Goal: Information Seeking & Learning: Learn about a topic

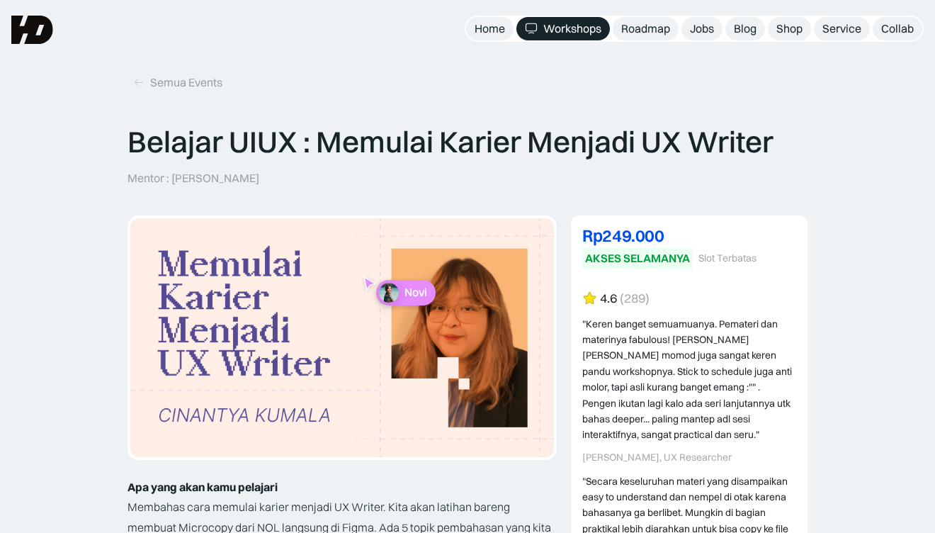
click at [514, 100] on div "Semua Events" at bounding box center [467, 62] width 935 height 124
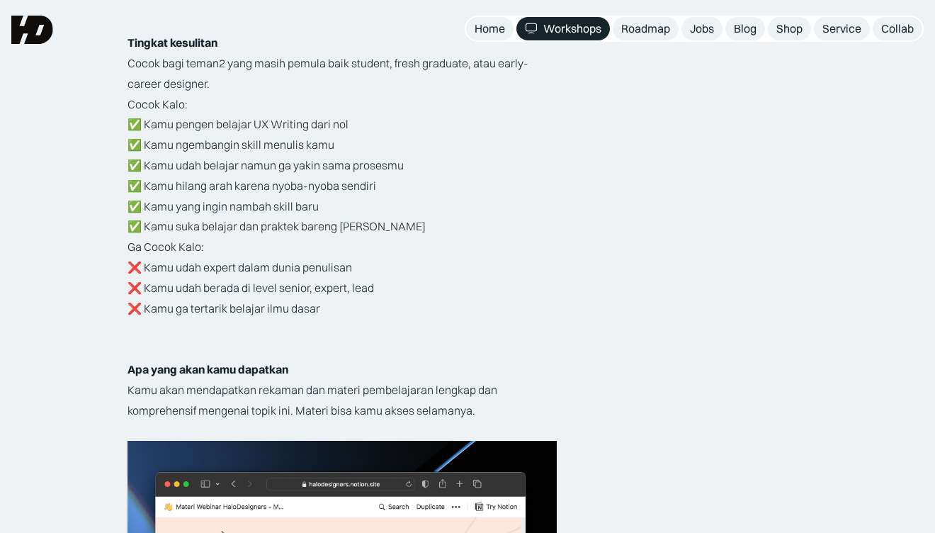
scroll to position [2092, 0]
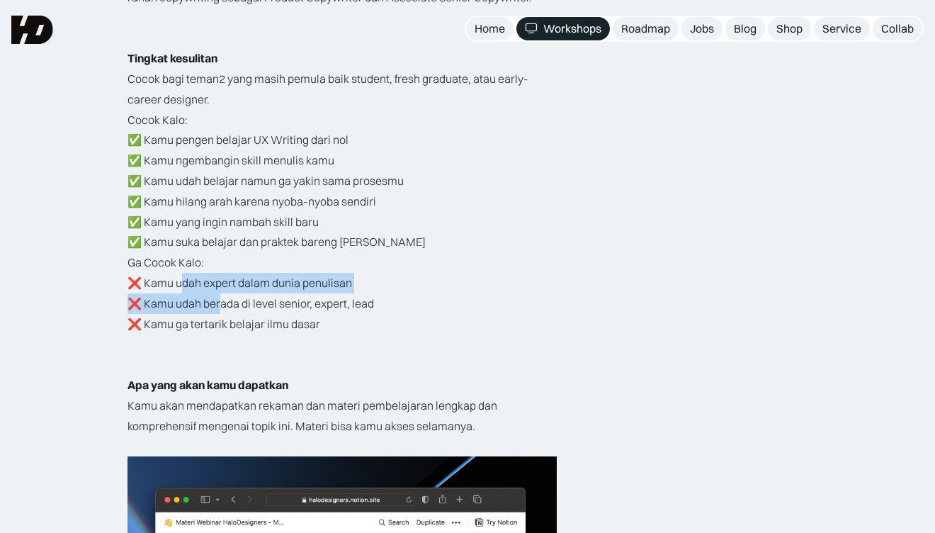
drag, startPoint x: 177, startPoint y: 287, endPoint x: 220, endPoint y: 299, distance: 44.9
click at [220, 299] on p "Ga Cocok Kalo: ❌ Kamu udah expert dalam dunia penulisan ❌ Kamu udah berada di l…" at bounding box center [342, 292] width 429 height 81
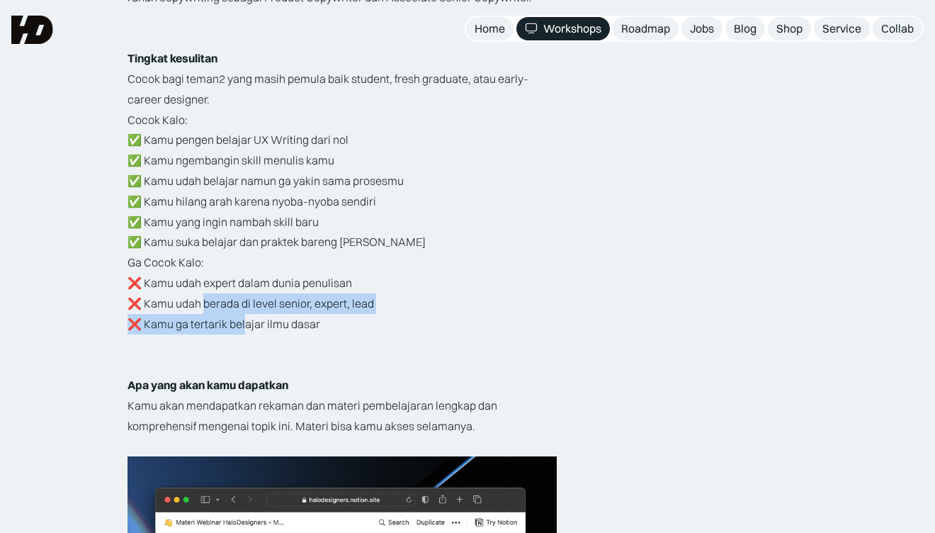
drag, startPoint x: 203, startPoint y: 299, endPoint x: 243, endPoint y: 315, distance: 43.3
click at [243, 315] on p "Ga Cocok Kalo: ❌ Kamu udah expert dalam dunia penulisan ❌ Kamu udah berada di l…" at bounding box center [342, 292] width 429 height 81
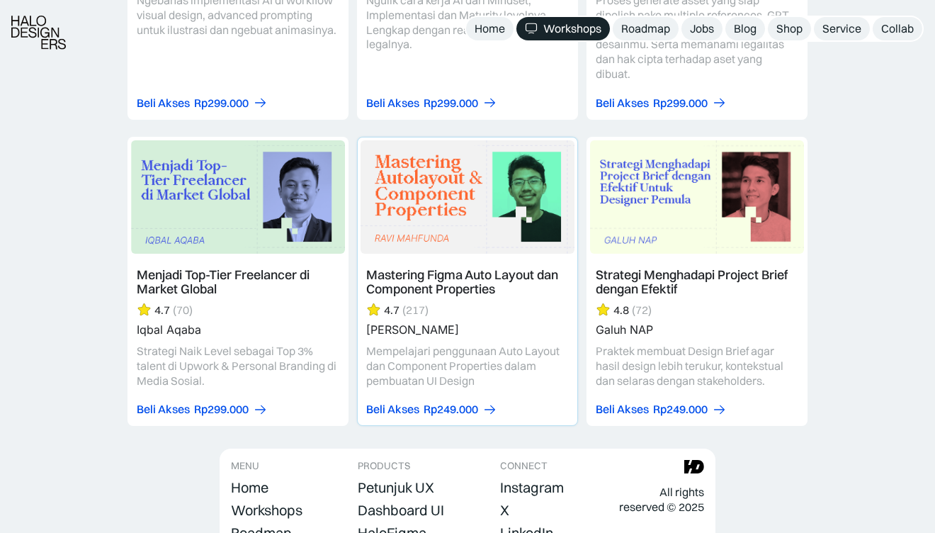
scroll to position [3930, 0]
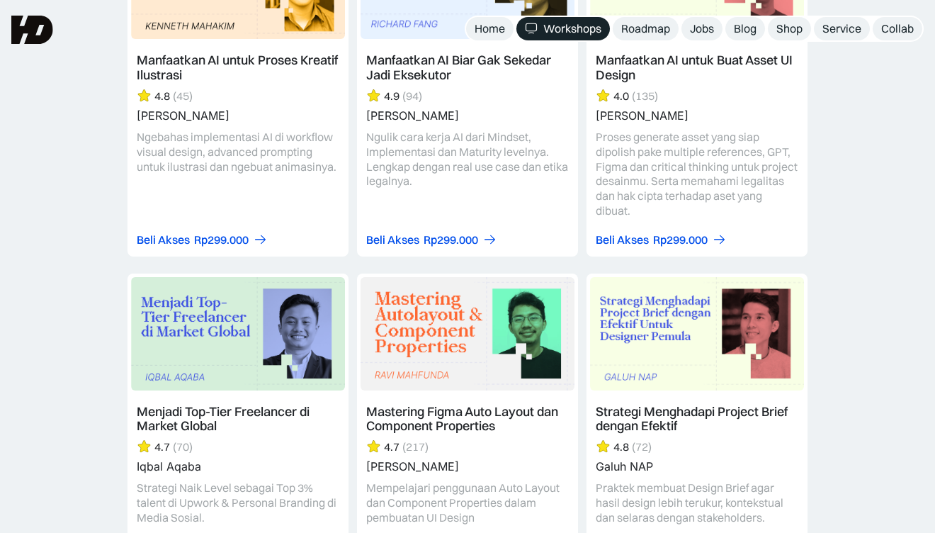
click at [540, 23] on link "Workshops" at bounding box center [564, 28] width 94 height 23
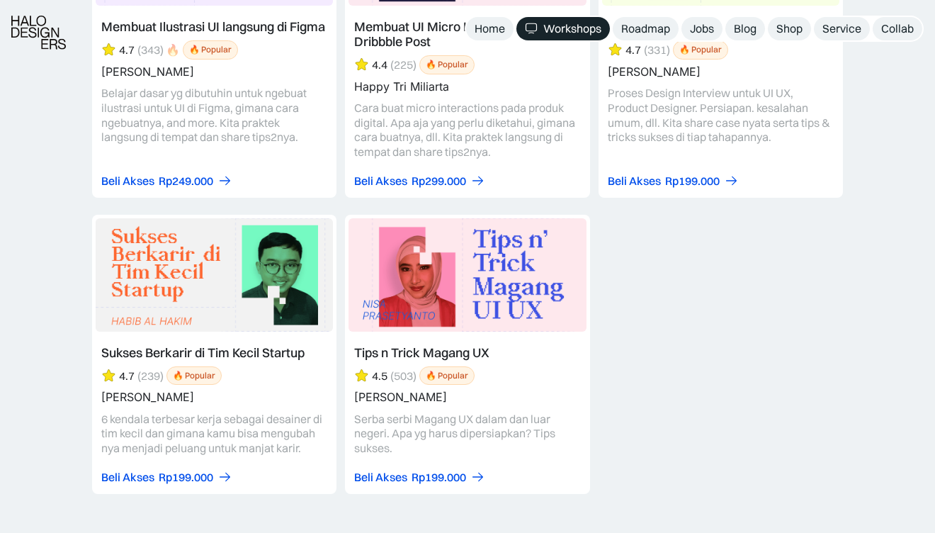
scroll to position [5930, 0]
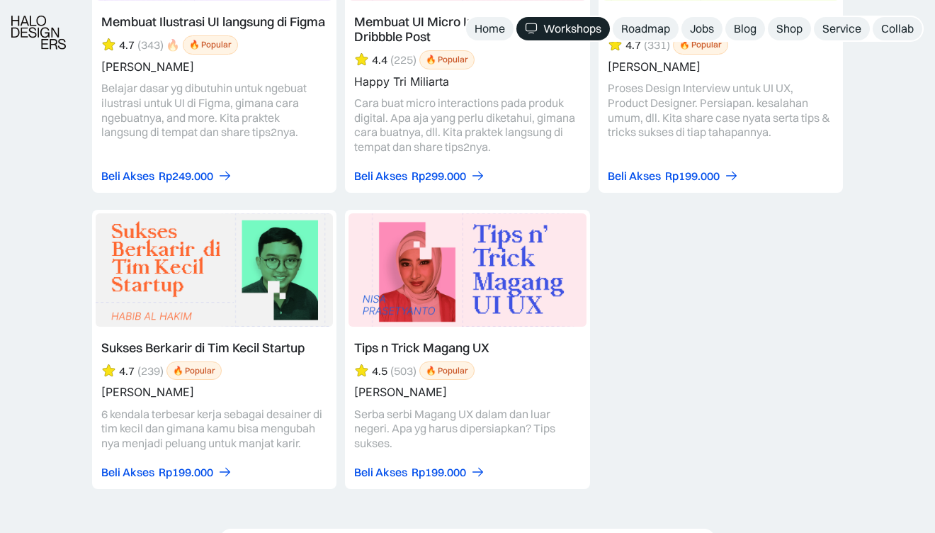
click at [422, 267] on link at bounding box center [467, 349] width 244 height 279
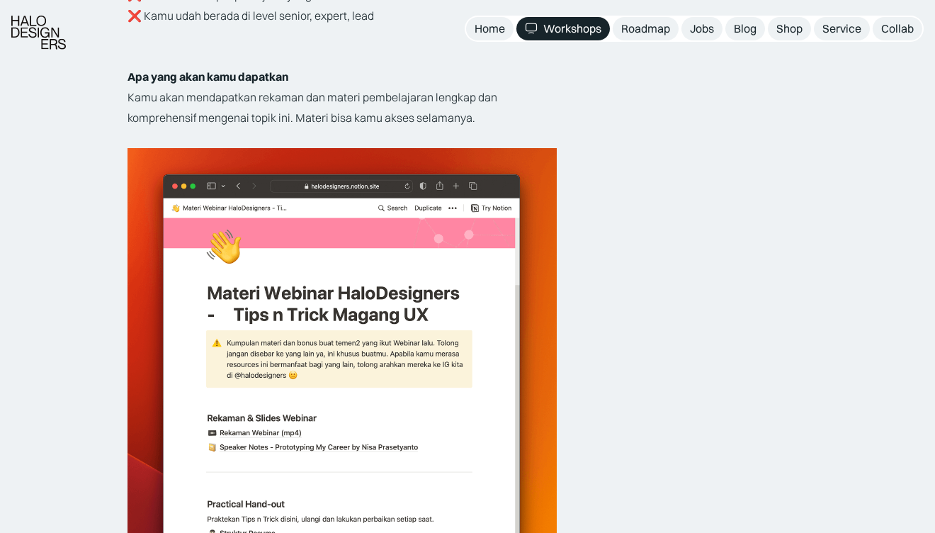
scroll to position [2430, 0]
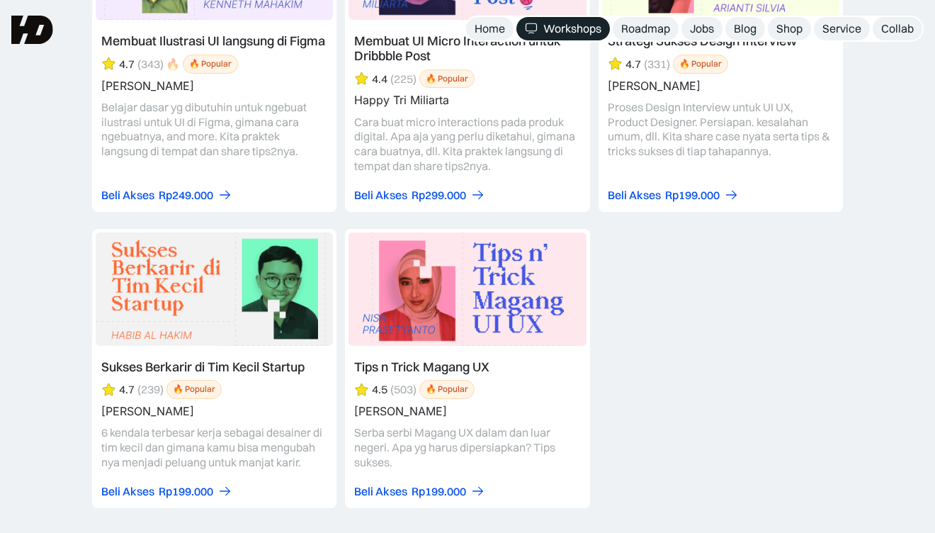
scroll to position [5930, 0]
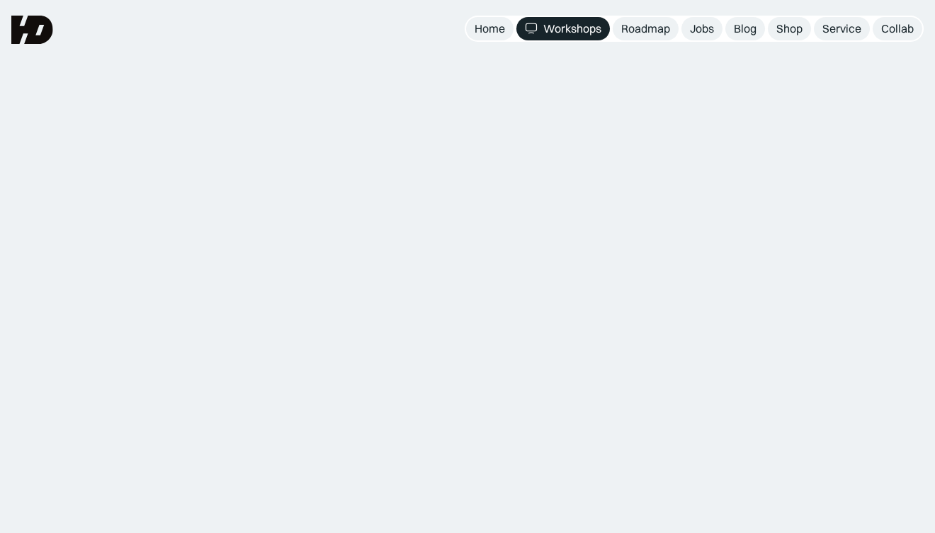
scroll to position [3959, 0]
